Goal: Information Seeking & Learning: Learn about a topic

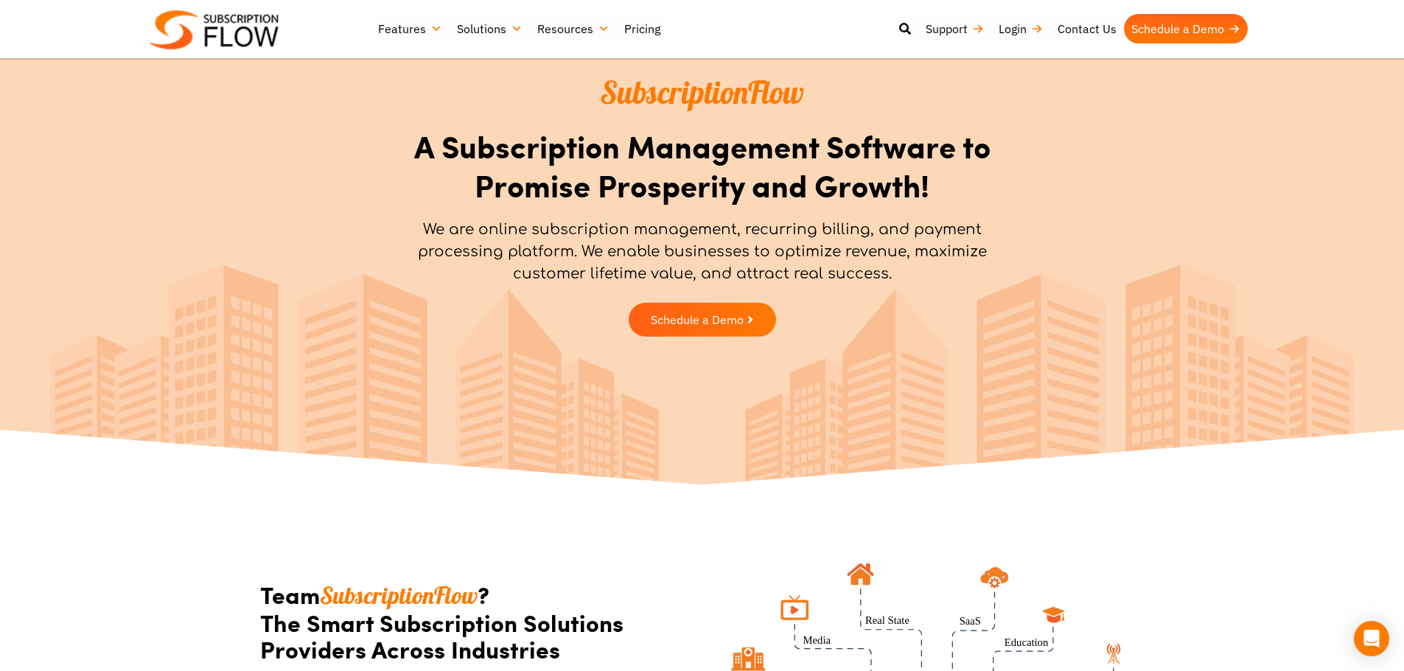
click at [234, 276] on section "SubscriptionFlow A Subscription Management Software to Promise Prosperity and G…" at bounding box center [702, 208] width 1404 height 287
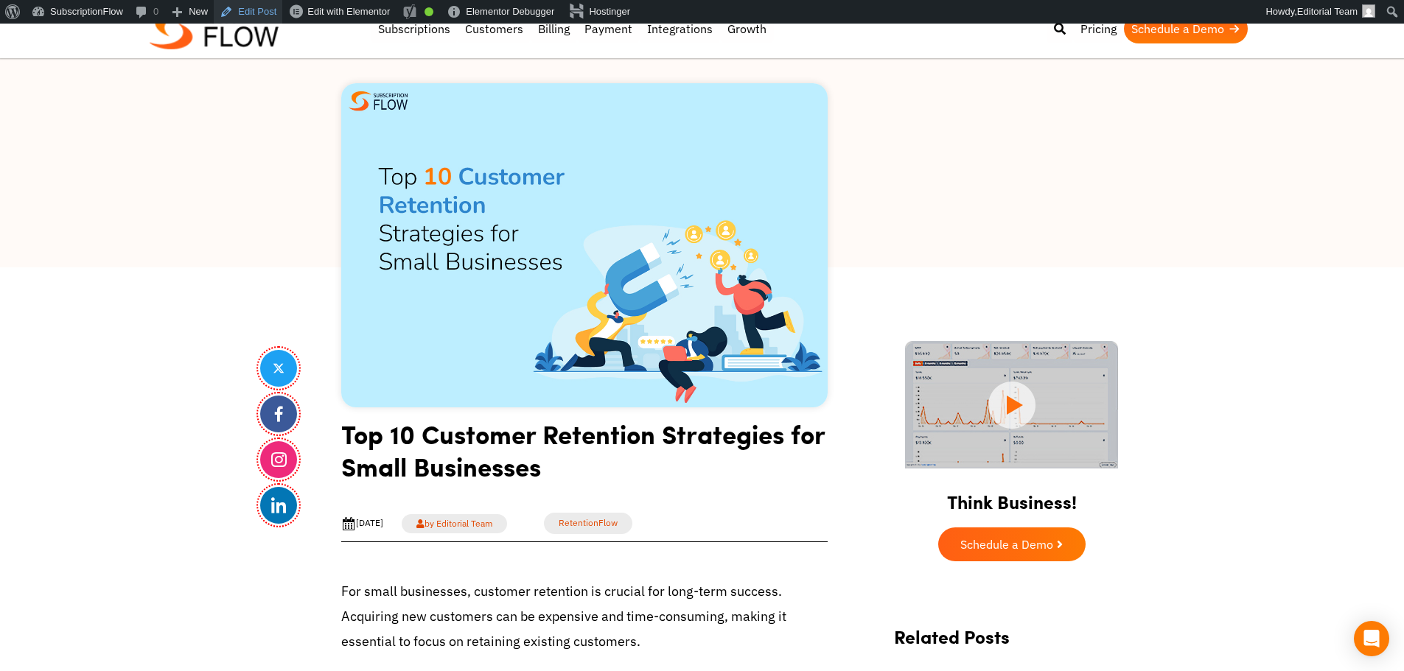
scroll to position [442, 0]
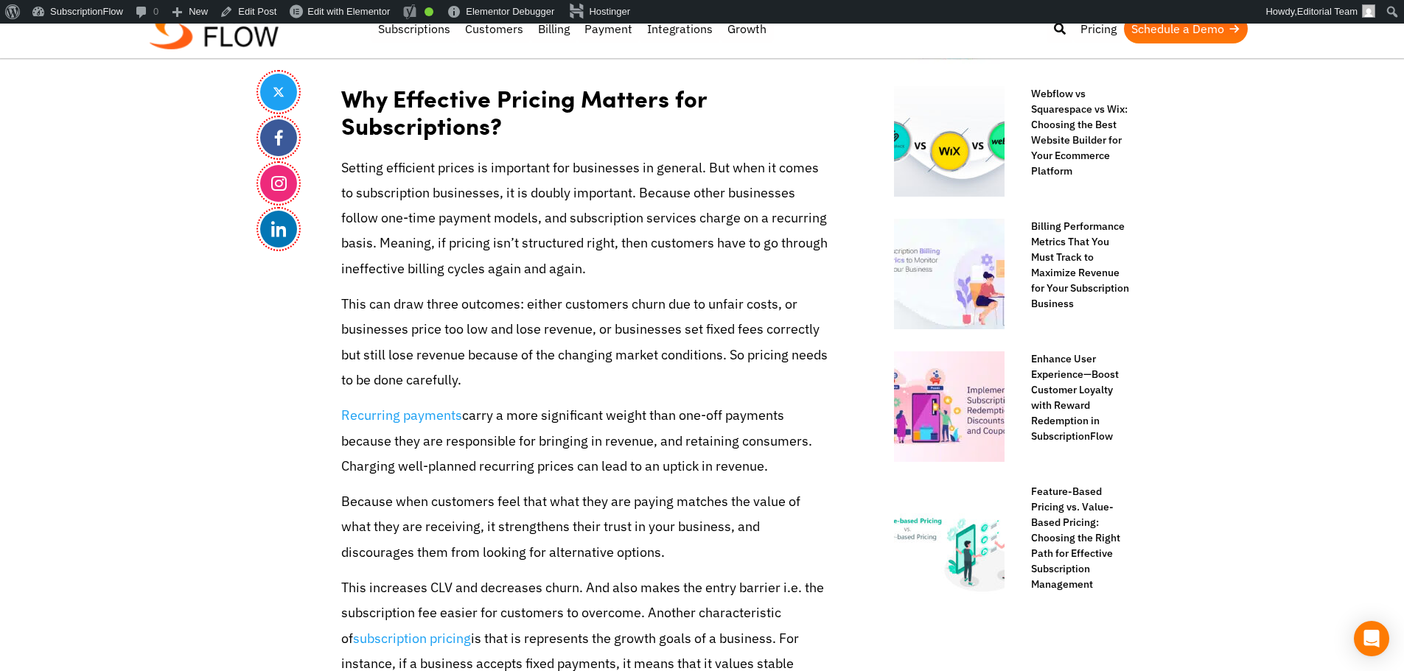
scroll to position [884, 0]
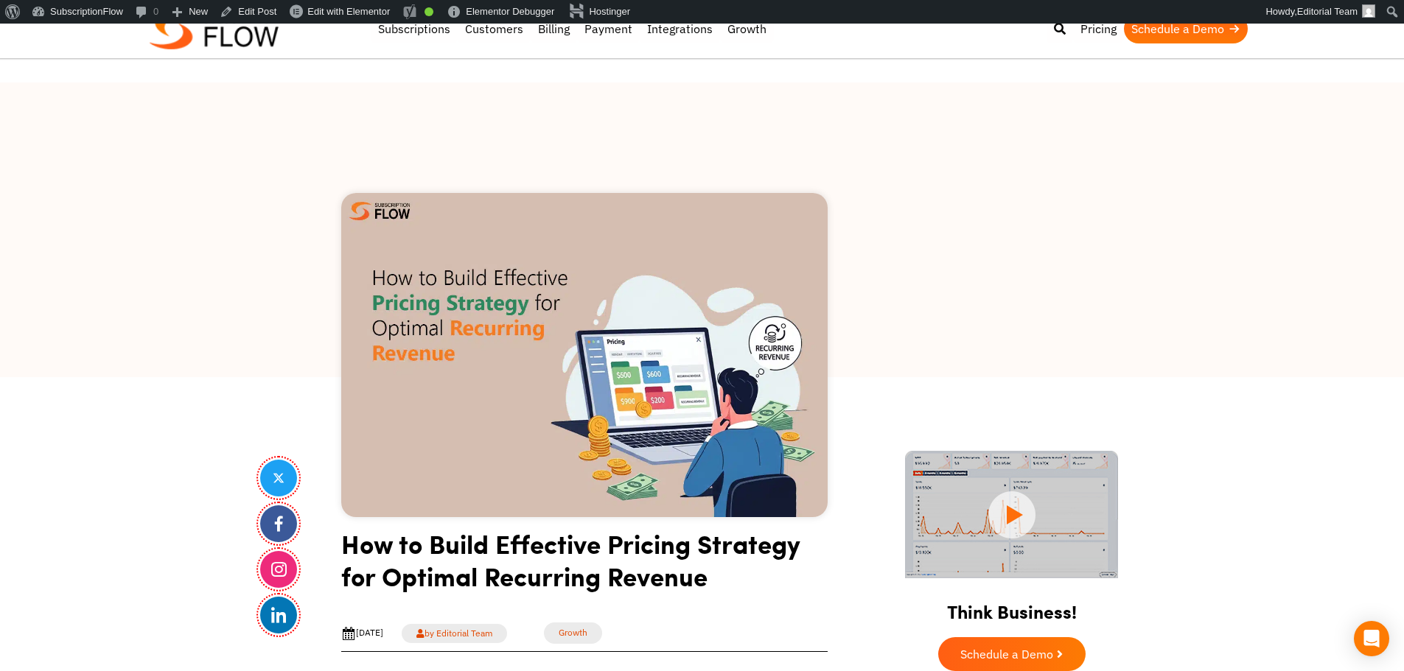
click at [1236, 374] on div at bounding box center [702, 230] width 1404 height 295
